Goal: Entertainment & Leisure: Consume media (video, audio)

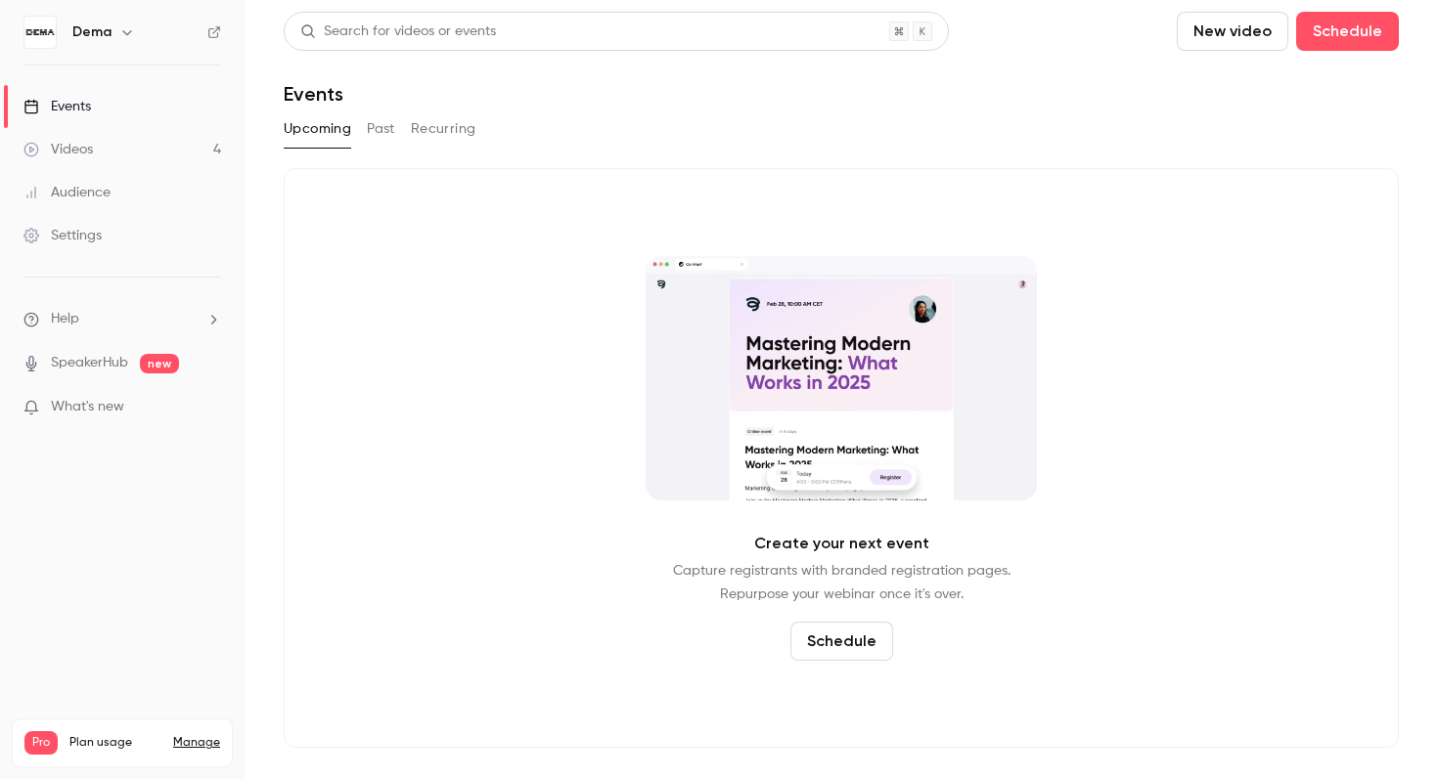
click at [172, 155] on link "Videos 4" at bounding box center [122, 149] width 244 height 43
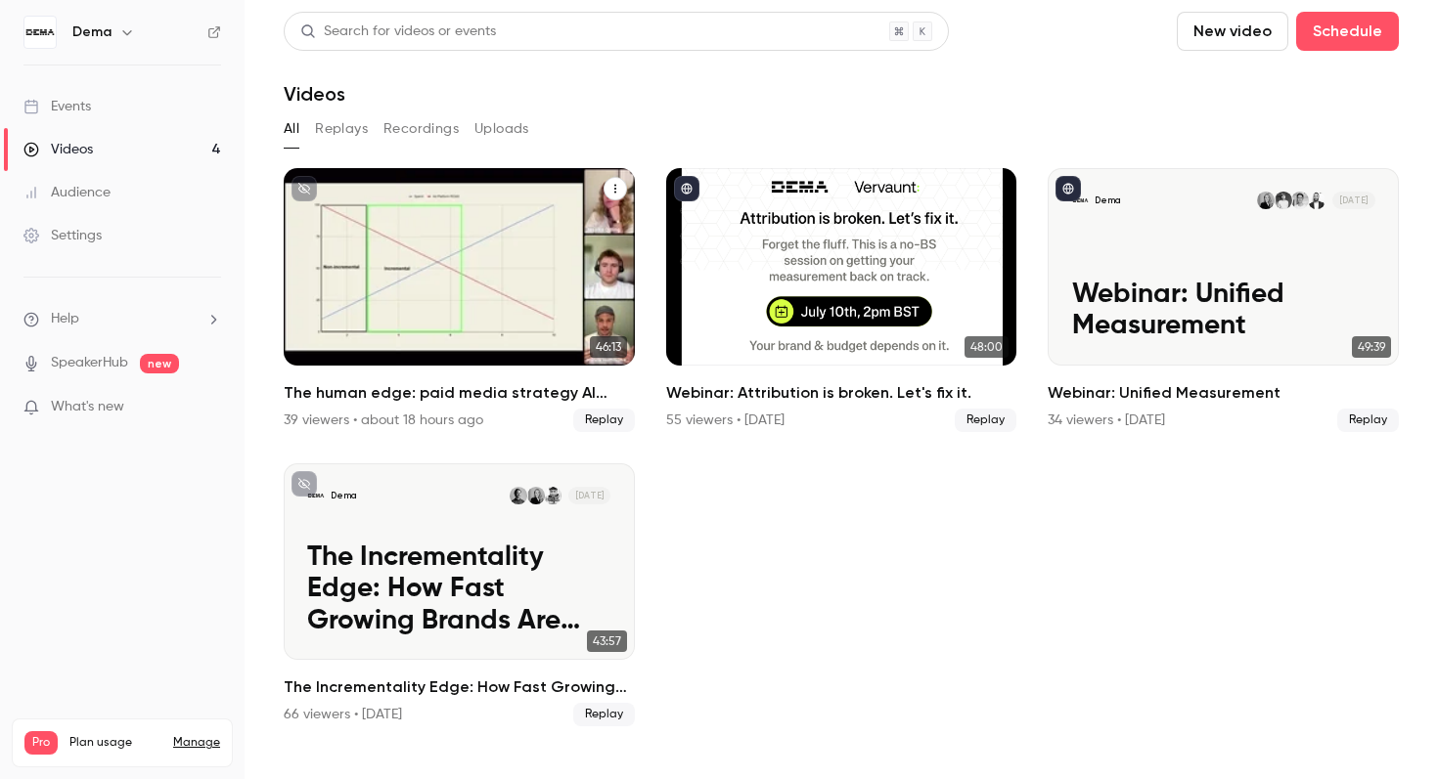
click at [511, 403] on h2 "The human edge: paid media strategy AI can’t replace" at bounding box center [459, 392] width 351 height 23
